Goal: Navigation & Orientation: Find specific page/section

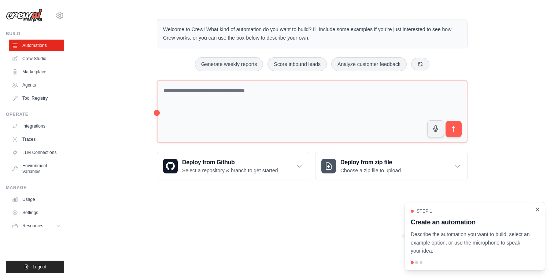
click at [538, 210] on icon "Close walkthrough" at bounding box center [537, 208] width 3 height 3
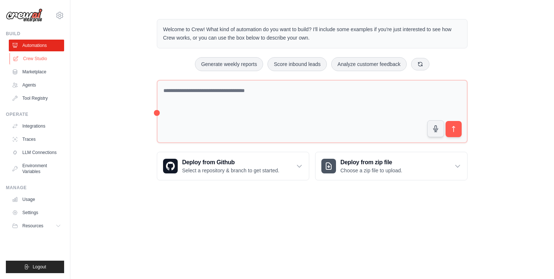
click at [39, 57] on link "Crew Studio" at bounding box center [37, 59] width 55 height 12
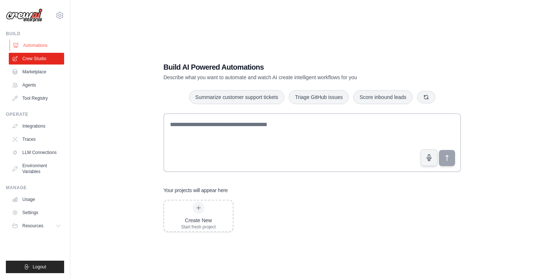
click at [45, 41] on link "Automations" at bounding box center [37, 46] width 55 height 12
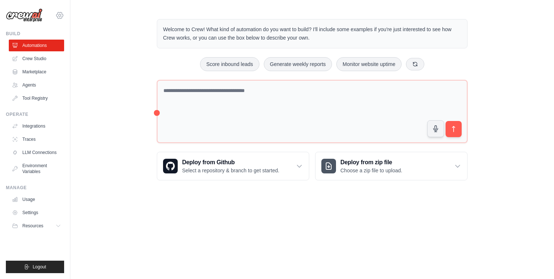
click at [60, 14] on icon at bounding box center [59, 15] width 9 height 9
click at [43, 48] on link "Settings" at bounding box center [59, 49] width 64 height 13
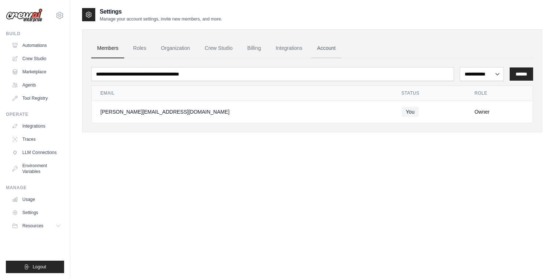
click at [319, 49] on link "Account" at bounding box center [326, 48] width 30 height 20
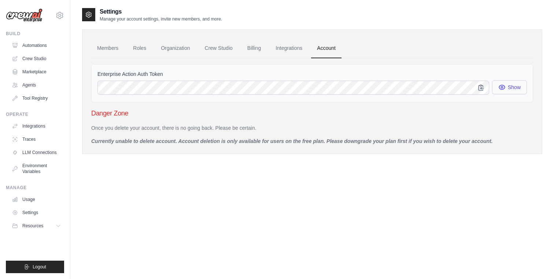
click at [512, 89] on button "Show" at bounding box center [509, 87] width 35 height 14
click at [296, 48] on link "Integrations" at bounding box center [289, 48] width 38 height 20
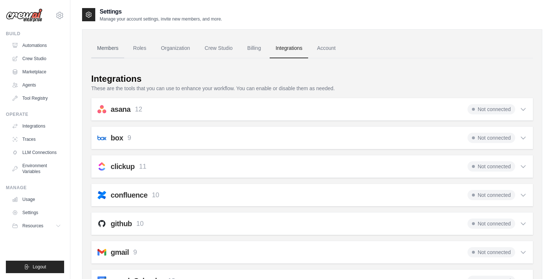
click at [107, 49] on link "Members" at bounding box center [107, 48] width 33 height 20
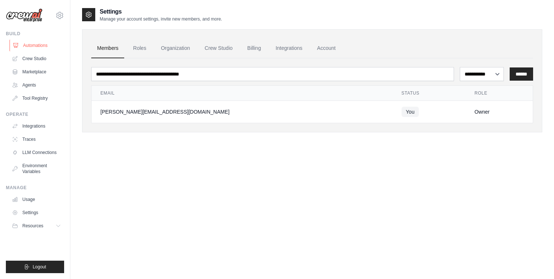
click at [38, 48] on link "Automations" at bounding box center [37, 46] width 55 height 12
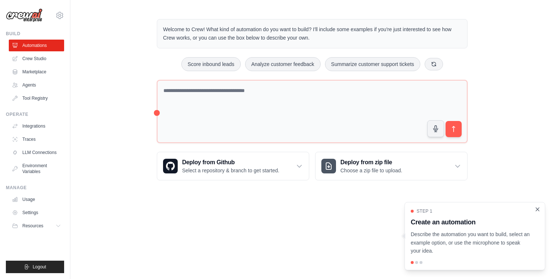
click at [538, 211] on icon "Close walkthrough" at bounding box center [537, 209] width 7 height 7
